Goal: Task Accomplishment & Management: Use online tool/utility

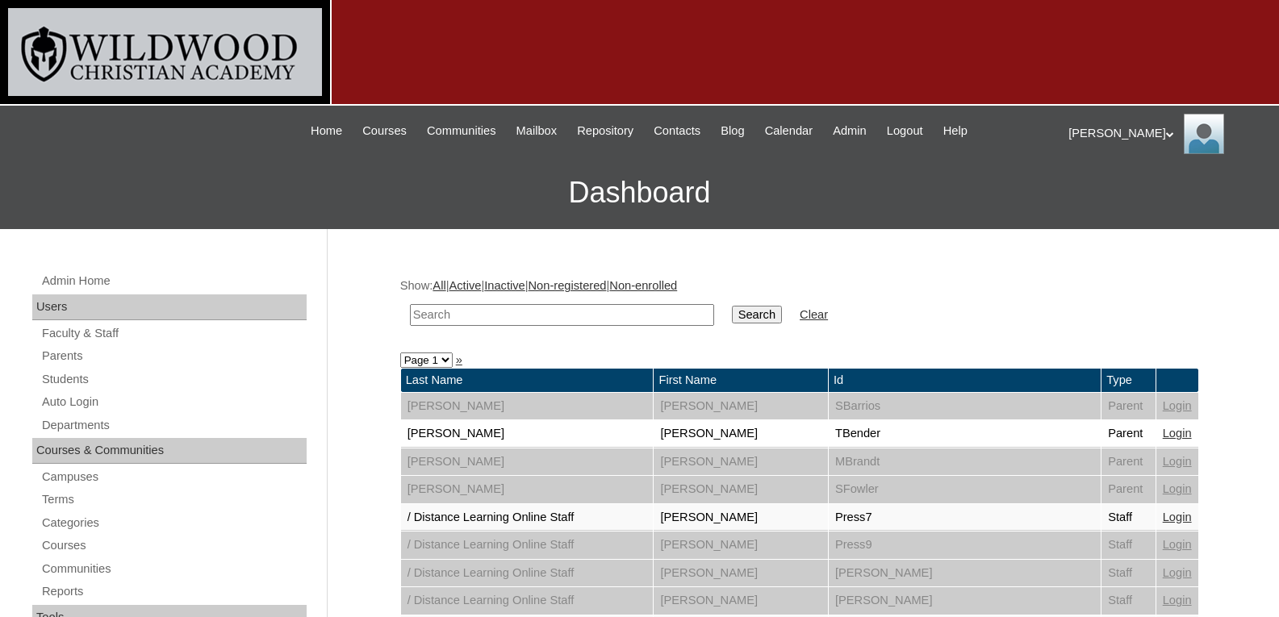
click at [506, 315] on input "text" at bounding box center [562, 315] width 304 height 22
click at [49, 404] on link "Auto Login" at bounding box center [173, 402] width 266 height 20
click at [495, 318] on input "gro" at bounding box center [562, 315] width 304 height 22
type input "grove"
click at [732, 320] on input "Search" at bounding box center [757, 315] width 50 height 18
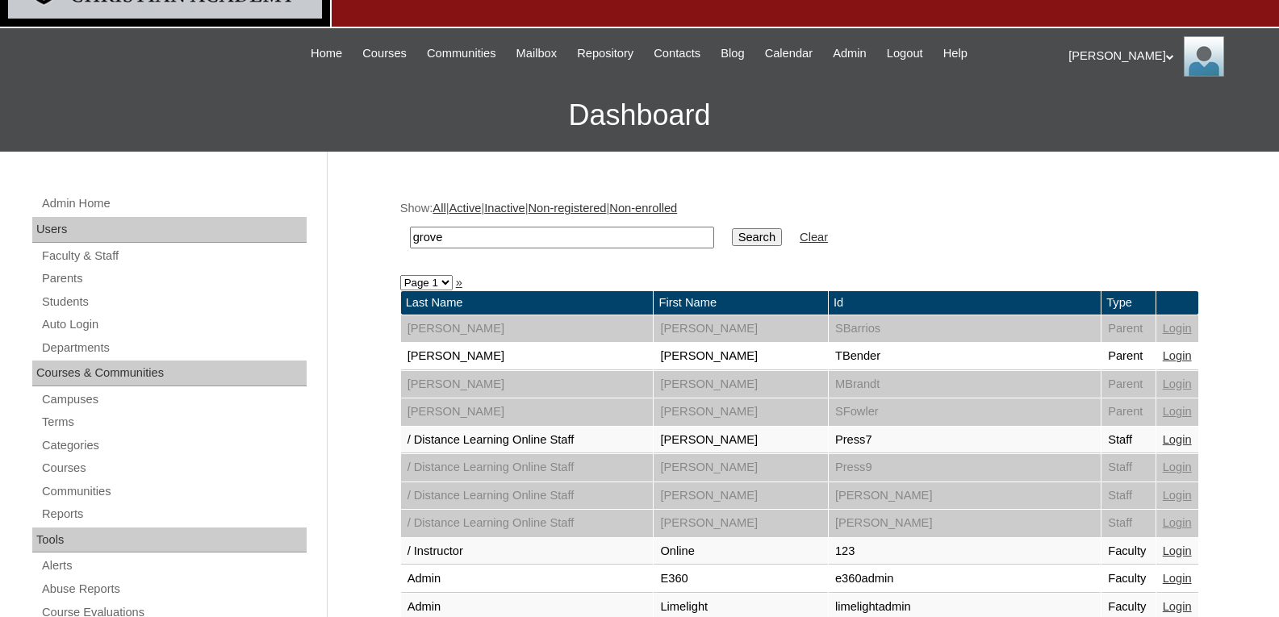
scroll to position [53, 0]
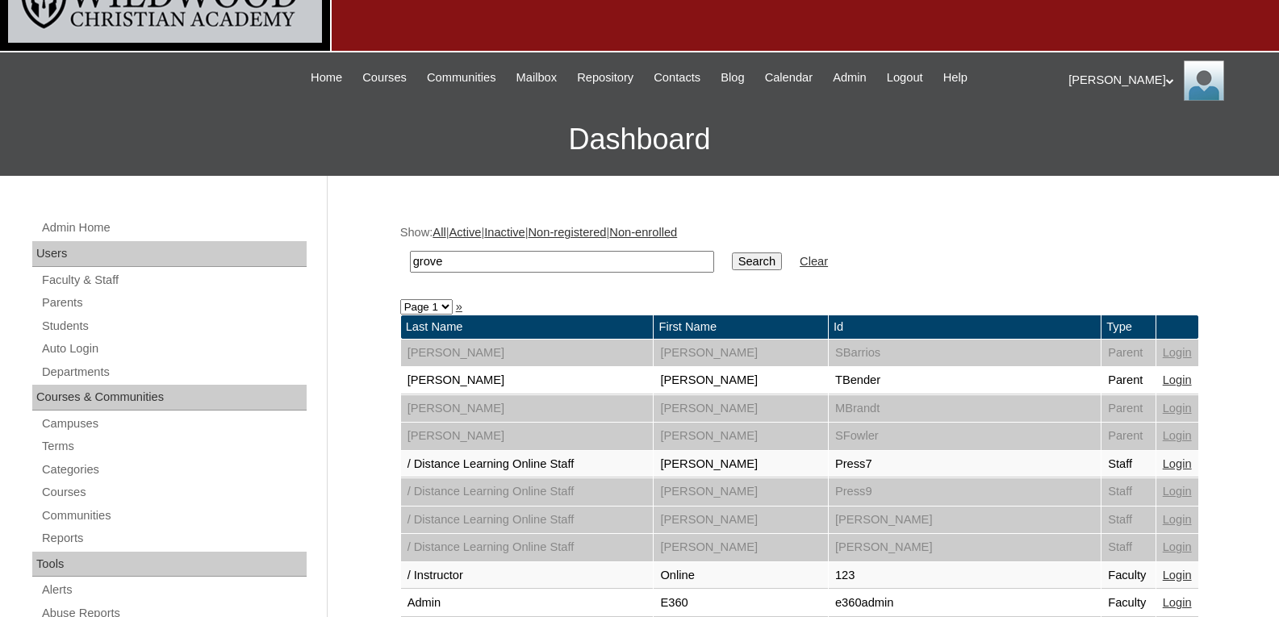
click at [732, 263] on input "Search" at bounding box center [757, 262] width 50 height 18
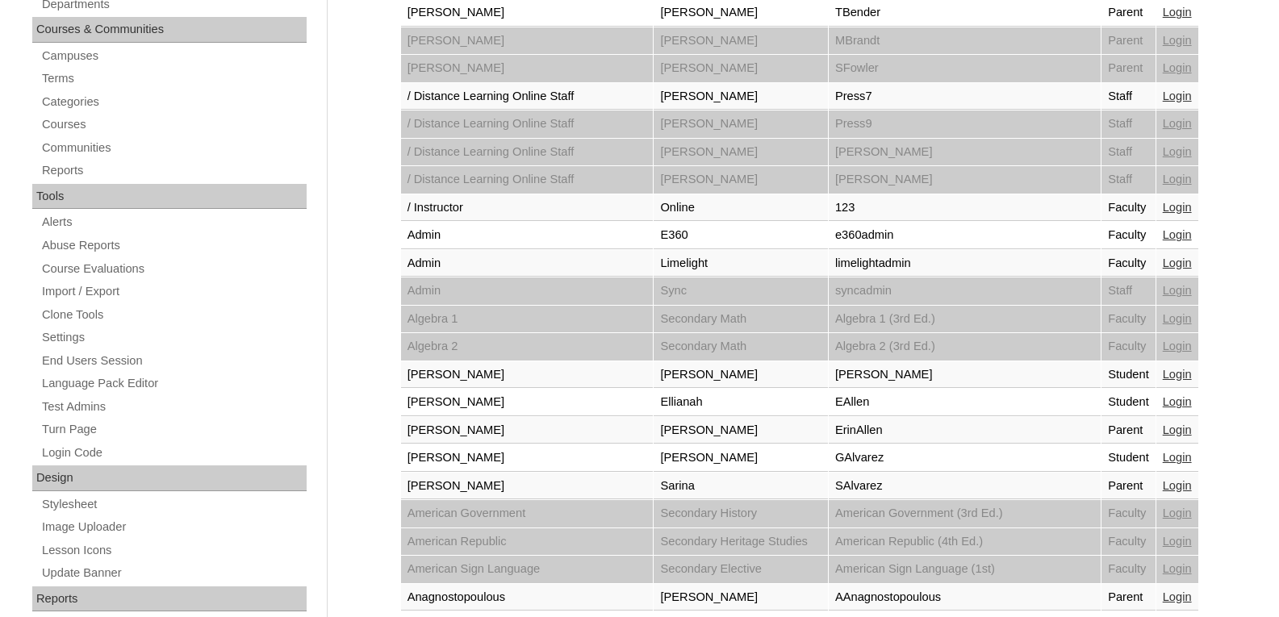
scroll to position [423, 0]
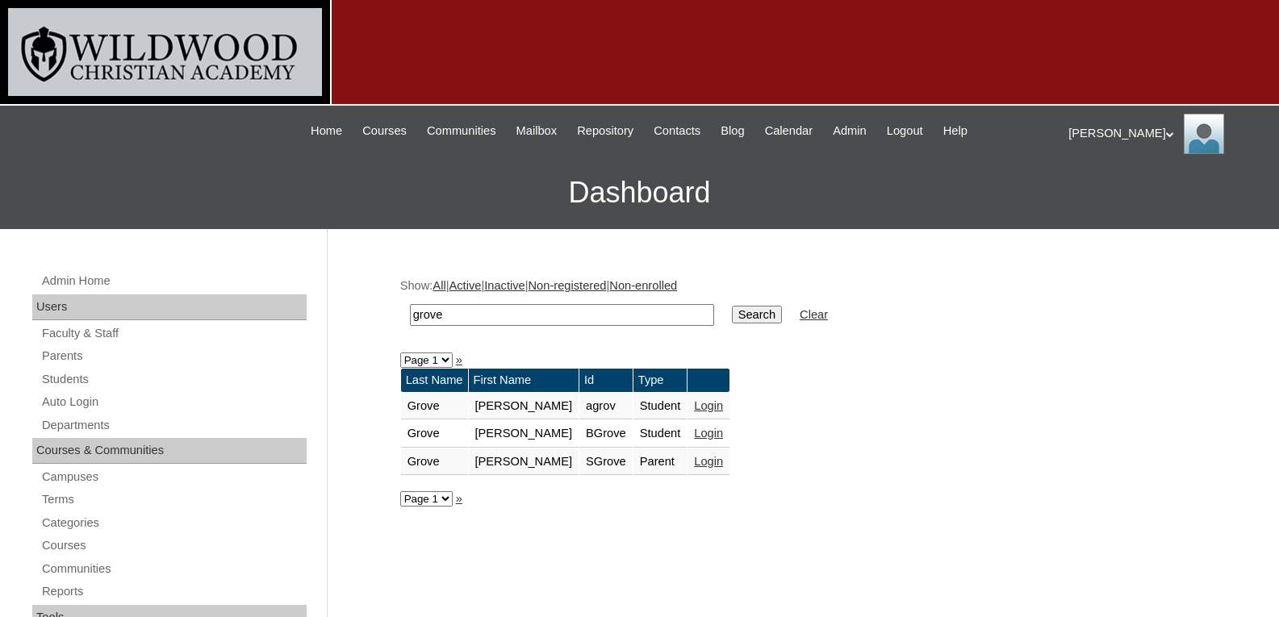
click at [694, 462] on link "Login" at bounding box center [708, 461] width 29 height 13
